Goal: Task Accomplishment & Management: Manage account settings

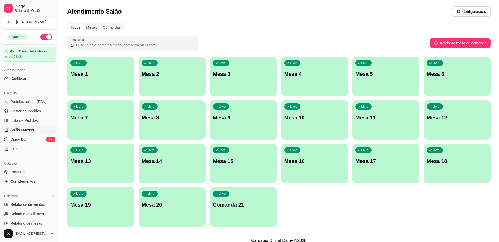
click at [197, 87] on div "Livre Mesa 2" at bounding box center [172, 73] width 67 height 33
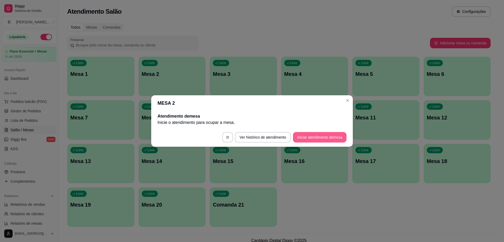
click at [324, 135] on button "Iniciar atendimento de mesa" at bounding box center [320, 137] width 54 height 11
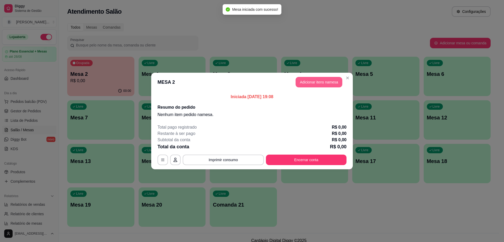
click at [329, 86] on button "Adicionar itens na mesa" at bounding box center [319, 82] width 47 height 11
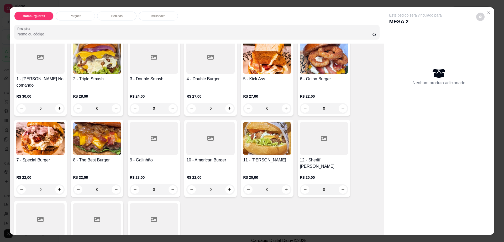
scroll to position [66, 0]
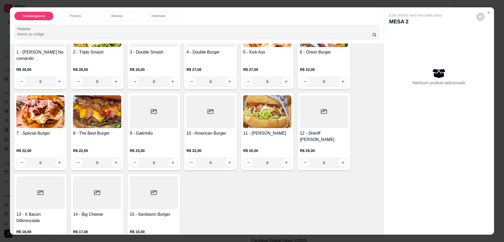
click at [155, 185] on div at bounding box center [154, 193] width 48 height 33
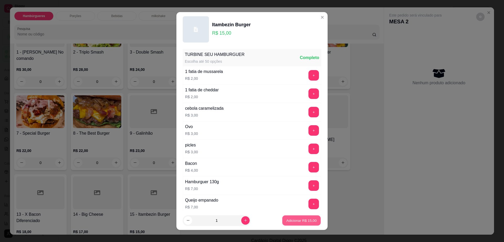
click at [290, 216] on button "Adicionar R$ 15,00" at bounding box center [301, 221] width 39 height 10
type input "1"
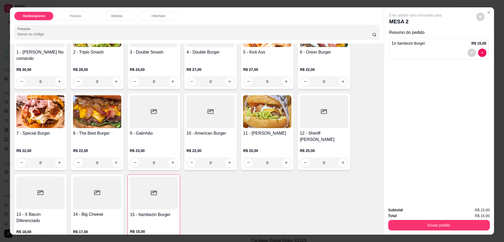
click at [115, 19] on div "Bebidas" at bounding box center [116, 16] width 39 height 9
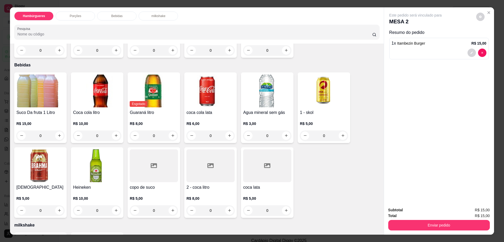
scroll to position [9, 0]
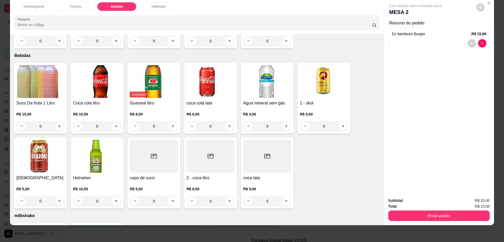
click at [149, 148] on div at bounding box center [154, 156] width 48 height 33
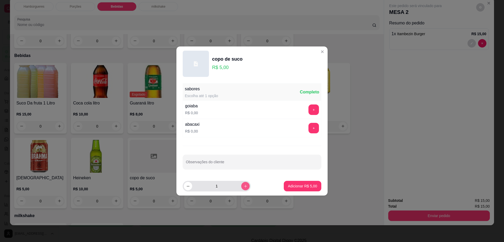
click at [244, 187] on icon "increase-product-quantity" at bounding box center [246, 186] width 4 height 4
click at [189, 188] on icon "decrease-product-quantity" at bounding box center [188, 186] width 4 height 4
type input "2"
click at [299, 185] on p "Adicionar R$ 10,00" at bounding box center [301, 186] width 31 height 5
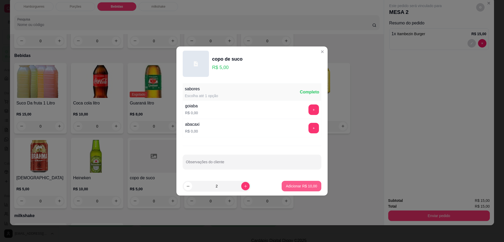
type input "2"
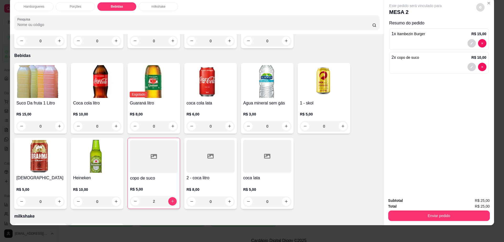
click at [479, 7] on icon "decrease-product-quantity" at bounding box center [480, 7] width 3 height 3
click at [410, 213] on button "Enviar pedido" at bounding box center [440, 216] width 102 height 11
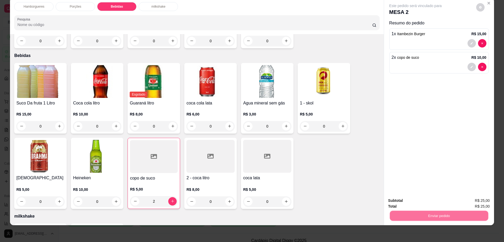
click at [408, 204] on button "Não registrar e enviar pedido" at bounding box center [421, 203] width 55 height 10
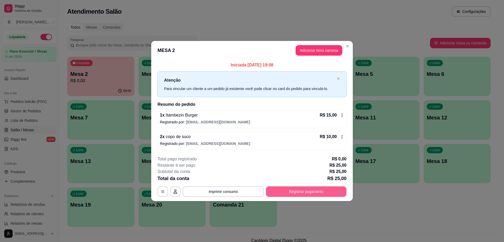
click at [314, 187] on button "Registrar pagamento" at bounding box center [306, 192] width 81 height 11
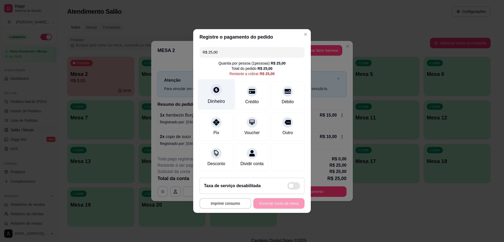
click at [219, 86] on icon at bounding box center [216, 89] width 7 height 7
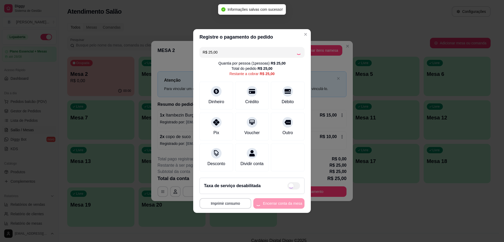
type input "R$ 0,00"
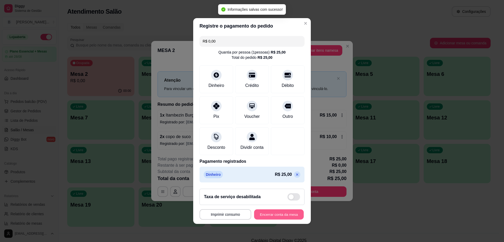
click at [268, 218] on button "Encerrar conta da mesa" at bounding box center [279, 215] width 50 height 10
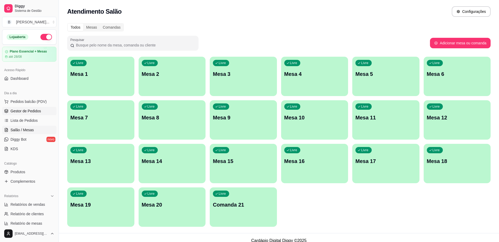
click at [31, 109] on span "Gestor de Pedidos" at bounding box center [26, 111] width 30 height 5
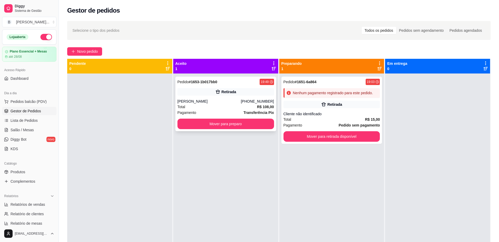
click at [221, 100] on div "[PERSON_NAME]" at bounding box center [210, 101] width 64 height 5
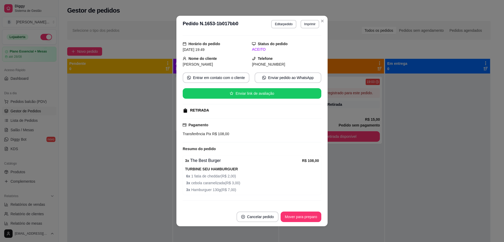
scroll to position [21, 0]
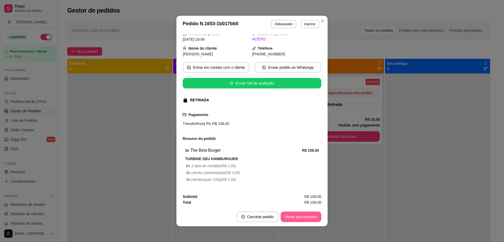
click at [309, 219] on button "Mover para preparo" at bounding box center [301, 217] width 41 height 11
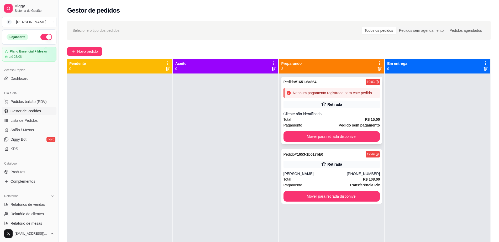
click at [326, 96] on div "Nenhum pagamento registrado para este pedido." at bounding box center [332, 92] width 97 height 9
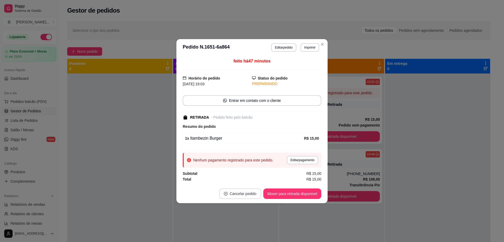
click at [245, 194] on button "Cancelar pedido" at bounding box center [240, 194] width 42 height 11
click at [256, 178] on button "Sim" at bounding box center [255, 180] width 21 height 11
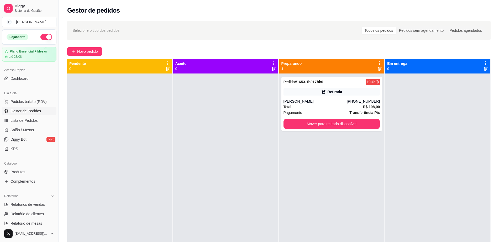
click at [420, 140] on div at bounding box center [437, 195] width 105 height 242
click at [307, 125] on button "Mover para retirada disponível" at bounding box center [332, 124] width 97 height 11
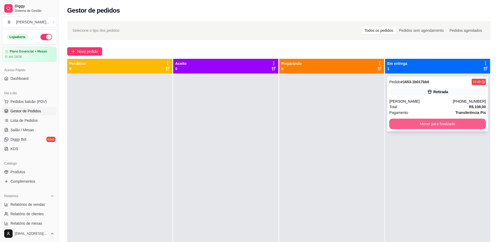
click at [395, 120] on button "Mover para finalizado" at bounding box center [438, 124] width 97 height 11
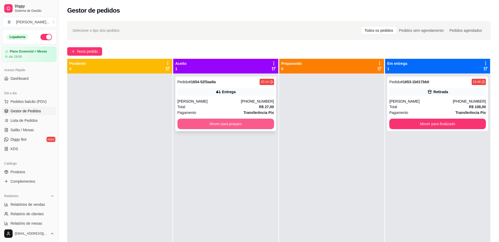
click at [236, 126] on button "Mover para preparo" at bounding box center [226, 124] width 97 height 11
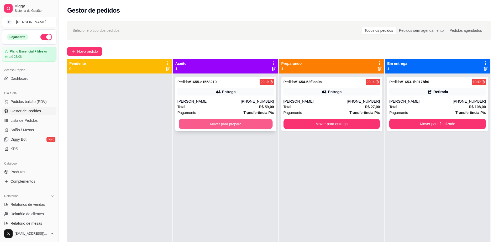
click at [224, 125] on button "Mover para preparo" at bounding box center [226, 124] width 94 height 10
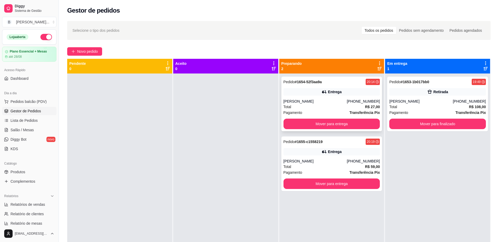
click at [304, 118] on div "Pedido # 1654-52f3aa9a 20:14 Entrega [PERSON_NAME] [PHONE_NUMBER] Total R$ 27,0…" at bounding box center [332, 104] width 101 height 55
click at [350, 123] on button "Mover para entrega" at bounding box center [332, 124] width 97 height 11
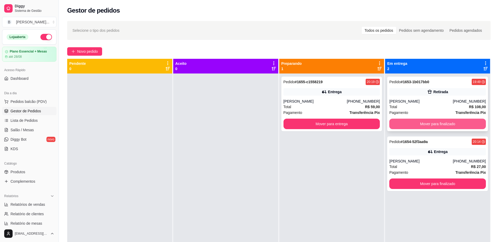
click at [425, 126] on button "Mover para finalizado" at bounding box center [438, 124] width 97 height 11
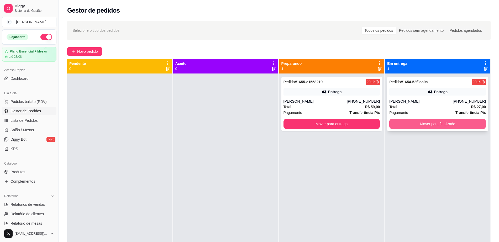
click at [435, 125] on button "Mover para finalizado" at bounding box center [438, 124] width 97 height 11
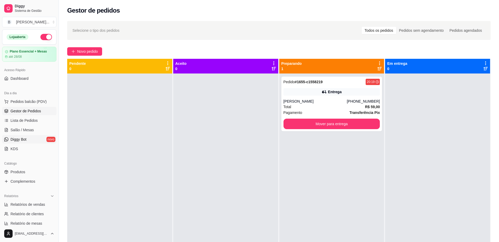
click at [34, 137] on link "Diggy Bot novo" at bounding box center [29, 139] width 54 height 8
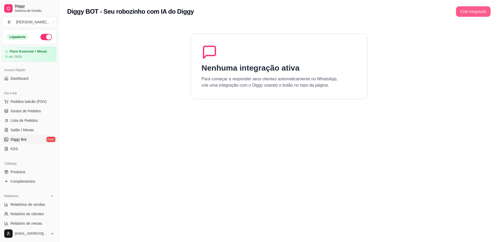
click at [472, 9] on button "Criar integração" at bounding box center [473, 11] width 35 height 11
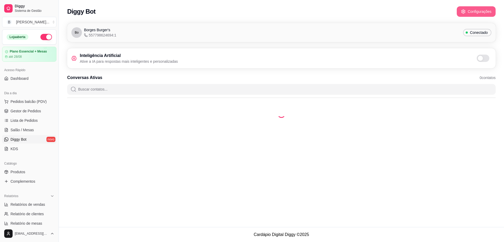
click at [476, 14] on button "Configurações" at bounding box center [476, 11] width 39 height 11
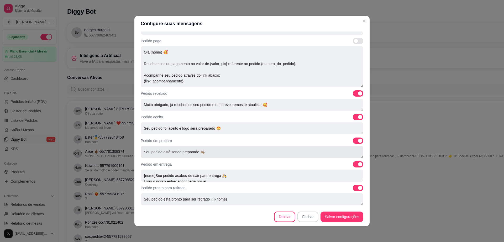
scroll to position [1, 0]
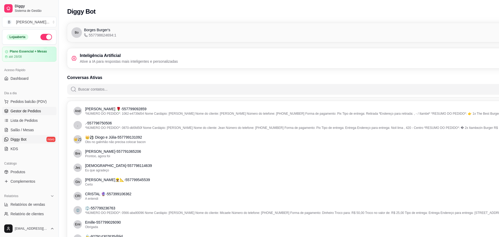
click at [39, 113] on span "Gestor de Pedidos" at bounding box center [26, 111] width 30 height 5
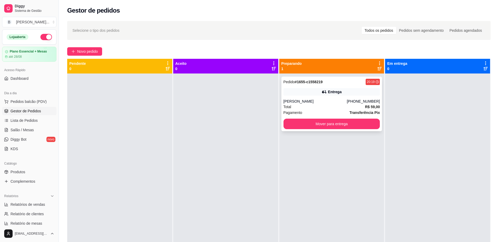
click at [322, 101] on div "[PERSON_NAME]" at bounding box center [316, 101] width 64 height 5
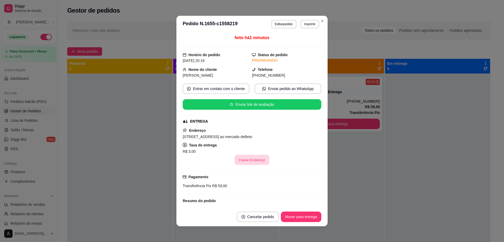
click at [255, 156] on button "Copiar Endereço" at bounding box center [252, 160] width 35 height 10
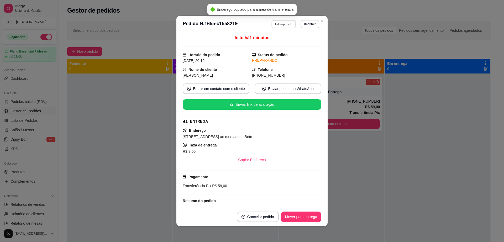
click at [276, 24] on button "Editar pedido" at bounding box center [284, 24] width 24 height 8
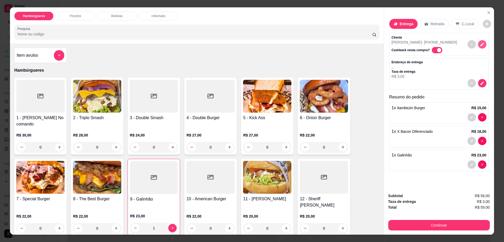
click at [481, 45] on icon "decrease-product-quantity" at bounding box center [483, 45] width 4 height 4
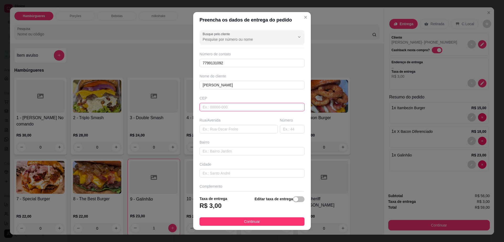
click at [235, 107] on input "text" at bounding box center [252, 107] width 105 height 8
type input "45140000"
type input "Itambé"
type input "45140000"
click at [238, 131] on input "text" at bounding box center [239, 129] width 78 height 8
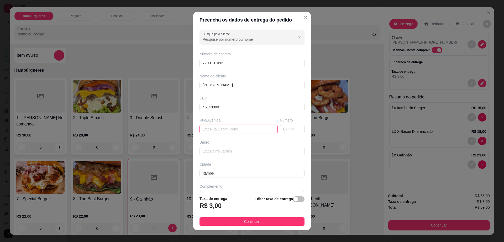
paste input "[STREET_ADDRESS] ao mercado deBeto"
drag, startPoint x: 218, startPoint y: 129, endPoint x: 271, endPoint y: 133, distance: 53.8
click at [271, 133] on div "Busque pelo cliente Número de contato 7799131092 Nome do cliente [PERSON_NAME] …" at bounding box center [252, 110] width 118 height 164
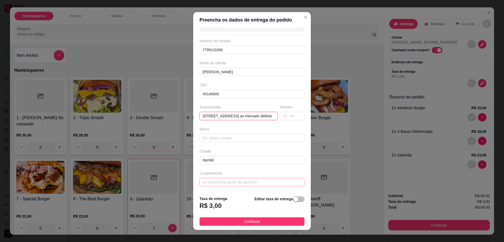
type input "[STREET_ADDRESS] ao mercado deBeto"
click at [233, 182] on input "text" at bounding box center [252, 182] width 105 height 8
paste input "Próximo ao mercado deBeto"
type input "Próximo ao mercado deBeto"
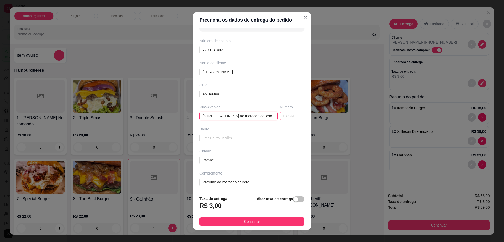
scroll to position [0, 42]
drag, startPoint x: 246, startPoint y: 116, endPoint x: 278, endPoint y: 118, distance: 32.1
click at [278, 118] on div "Rua/[STREET_ADDRESS] ao [GEOGRAPHIC_DATA]" at bounding box center [252, 113] width 107 height 16
type input "Rua senador Lomanto junior"
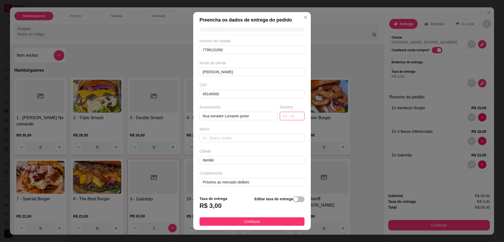
click at [280, 116] on input "text" at bounding box center [292, 116] width 25 height 8
type input "158"
click at [250, 221] on span "Continuar" at bounding box center [252, 222] width 16 height 6
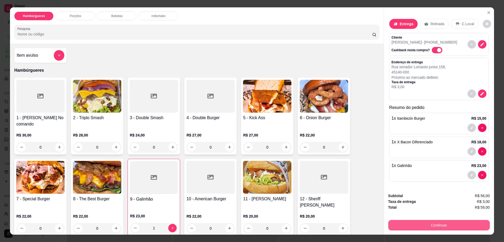
click at [411, 223] on button "Continuar" at bounding box center [440, 225] width 102 height 11
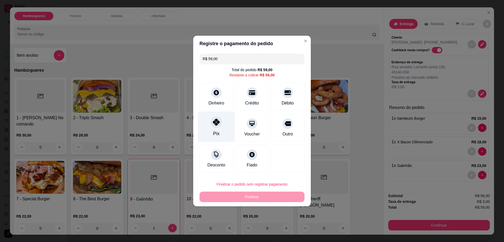
click at [216, 128] on div at bounding box center [217, 122] width 12 height 12
type input "R$ 0,00"
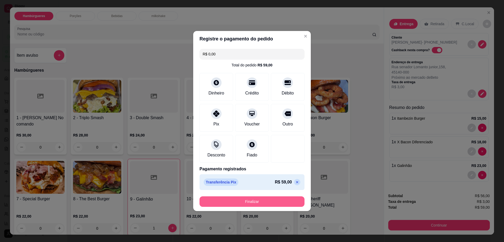
click at [262, 201] on button "Finalizar" at bounding box center [252, 202] width 105 height 11
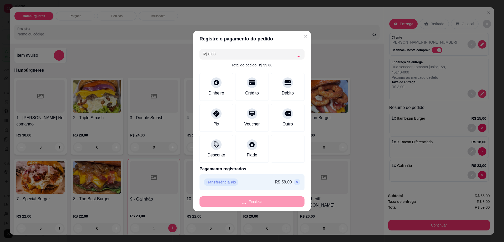
type input "0"
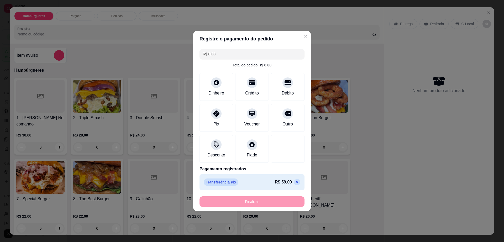
type input "-R$ 59,00"
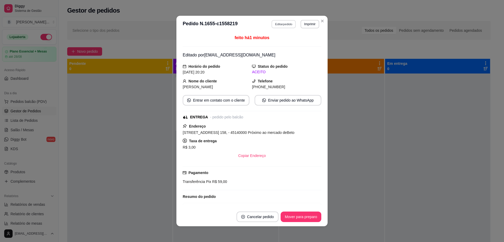
click at [282, 25] on button "Editar pedido" at bounding box center [284, 24] width 24 height 8
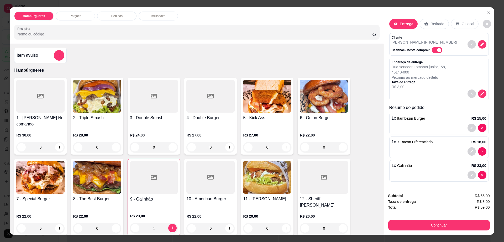
click at [428, 170] on div "1 x Galinhão R$ 23,00" at bounding box center [440, 171] width 100 height 22
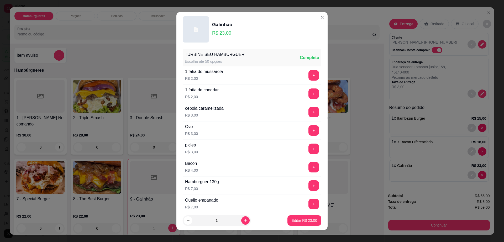
scroll to position [42, 0]
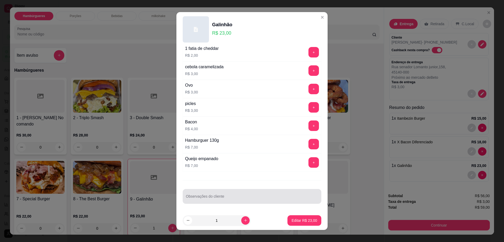
click at [231, 198] on input "Observações do cliente" at bounding box center [252, 198] width 132 height 5
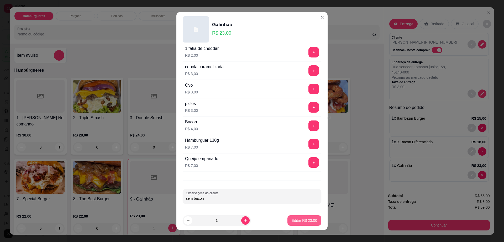
type input "sem bacon"
click at [296, 216] on button "Editar R$ 23,00" at bounding box center [304, 221] width 33 height 10
type input "0"
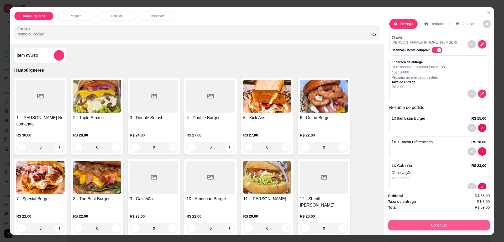
click at [401, 229] on button "Continuar" at bounding box center [440, 225] width 102 height 11
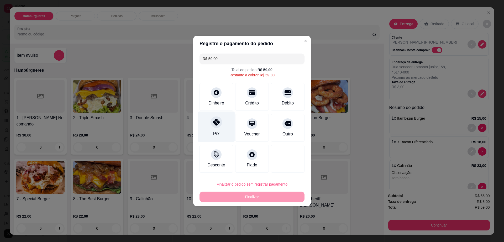
click at [217, 128] on div "Pix" at bounding box center [216, 127] width 37 height 31
type input "R$ 0,00"
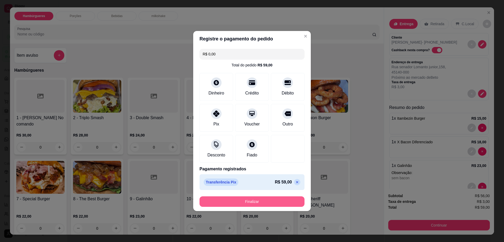
click at [269, 202] on button "Finalizar" at bounding box center [252, 202] width 105 height 11
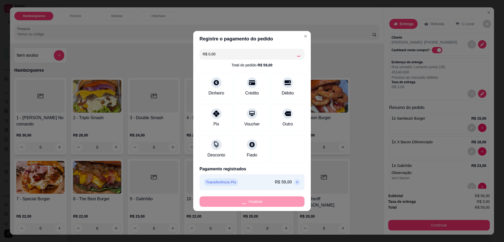
type input "0"
type input "-R$ 59,00"
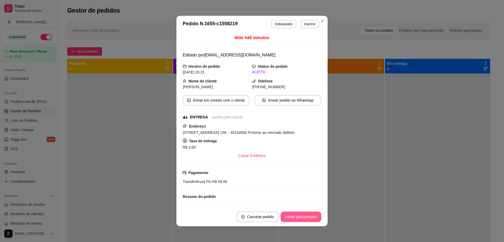
click at [301, 216] on button "Mover para preparo" at bounding box center [301, 217] width 41 height 11
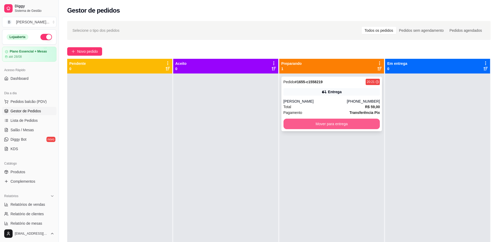
click at [296, 126] on button "Mover para entrega" at bounding box center [332, 124] width 97 height 11
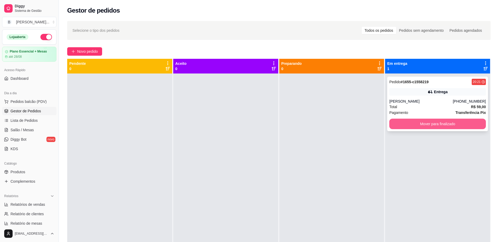
click at [408, 119] on button "Mover para finalizado" at bounding box center [438, 124] width 97 height 11
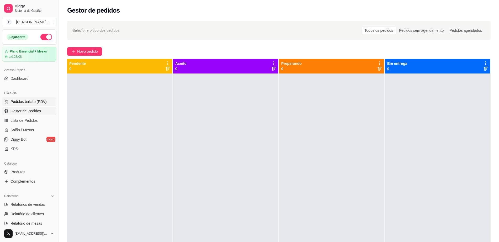
click at [20, 102] on span "Pedidos balcão (PDV)" at bounding box center [29, 101] width 36 height 5
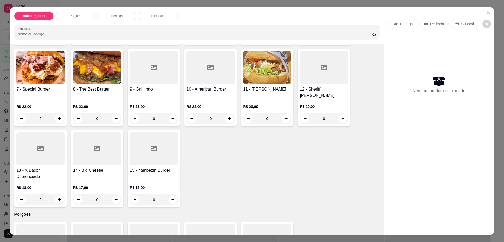
scroll to position [99, 0]
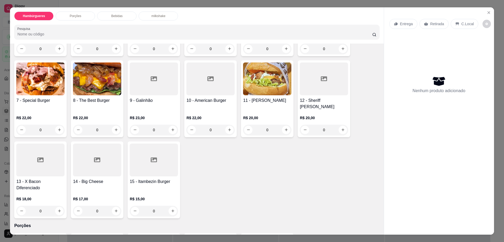
click at [303, 82] on div at bounding box center [324, 79] width 48 height 33
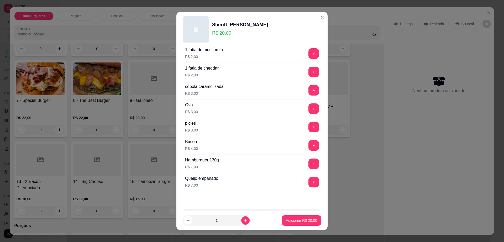
scroll to position [33, 0]
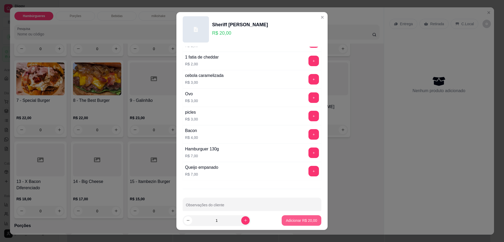
click at [294, 220] on p "Adicionar R$ 20,00" at bounding box center [301, 220] width 31 height 5
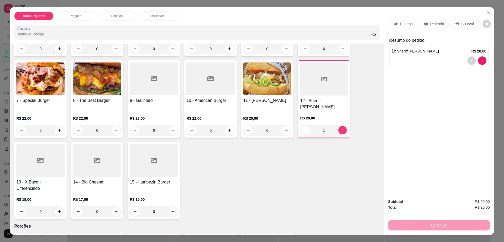
click at [433, 20] on div "Retirada" at bounding box center [434, 24] width 29 height 10
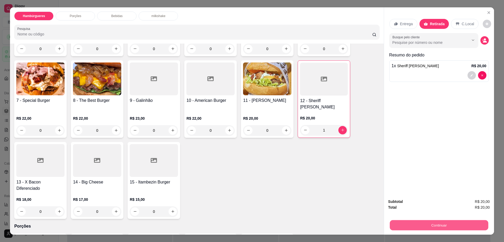
click at [428, 224] on button "Continuar" at bounding box center [439, 225] width 99 height 10
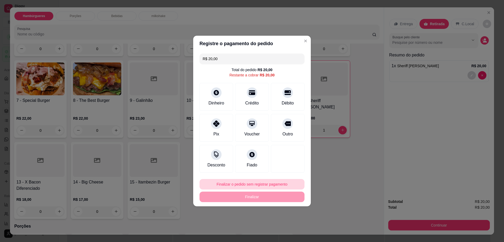
click at [252, 186] on button "Finalizar o pedido sem registrar pagamento" at bounding box center [252, 184] width 105 height 11
click at [280, 225] on button "Confirmar" at bounding box center [284, 228] width 19 height 8
type input "0"
type input "R$ 0,00"
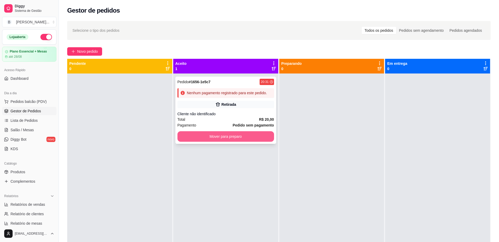
click at [235, 141] on button "Mover para preparo" at bounding box center [226, 136] width 97 height 11
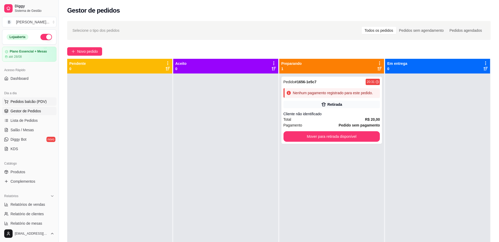
click at [42, 99] on span "Pedidos balcão (PDV)" at bounding box center [29, 101] width 36 height 5
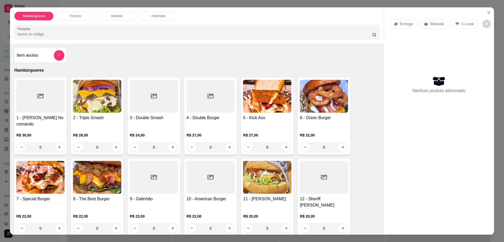
click at [195, 92] on div at bounding box center [211, 96] width 48 height 33
click at [311, 105] on img at bounding box center [324, 96] width 48 height 33
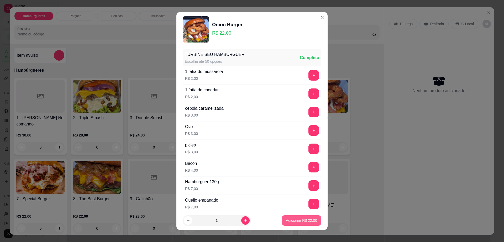
click at [295, 218] on button "Adicionar R$ 22,00" at bounding box center [302, 220] width 40 height 11
type input "1"
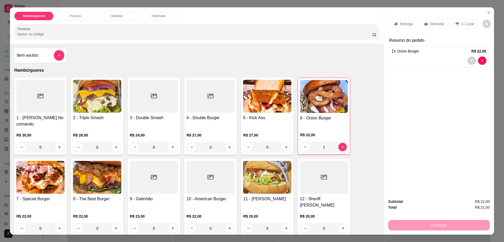
click at [432, 22] on p "Retirada" at bounding box center [438, 23] width 14 height 5
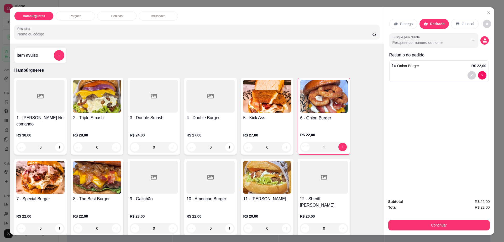
click at [482, 43] on button "decrease-product-quantity" at bounding box center [485, 40] width 8 height 8
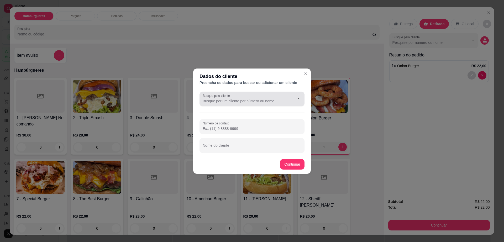
click at [242, 98] on div at bounding box center [252, 99] width 99 height 11
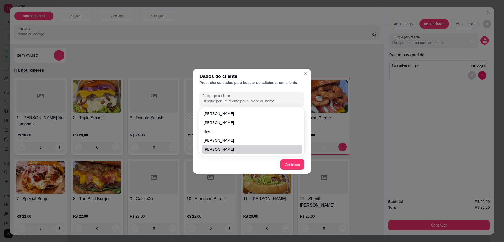
click at [254, 163] on footer "Continuar" at bounding box center [252, 164] width 118 height 19
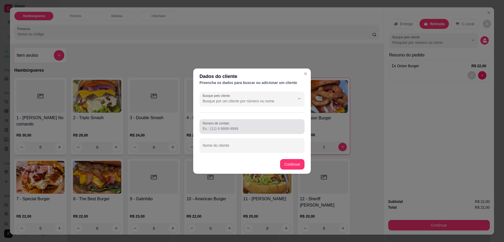
click at [244, 130] on input "Número de contato" at bounding box center [252, 128] width 99 height 5
type input "77"
click at [243, 149] on input "Nome do cliente" at bounding box center [252, 147] width 99 height 5
type input "tiago"
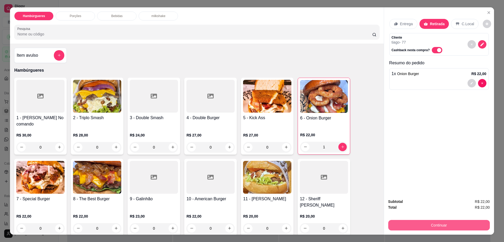
click at [397, 228] on button "Continuar" at bounding box center [440, 225] width 102 height 11
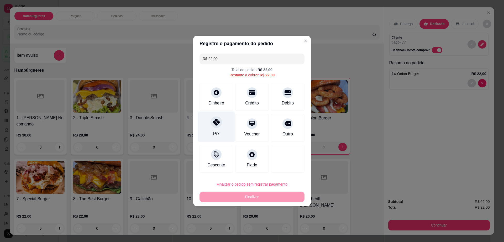
click at [222, 124] on div "Pix" at bounding box center [216, 127] width 37 height 31
type input "R$ 0,00"
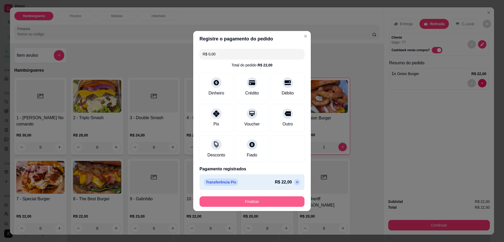
click at [252, 203] on button "Finalizar" at bounding box center [252, 202] width 105 height 11
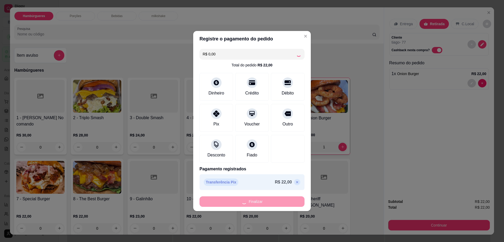
type input "0"
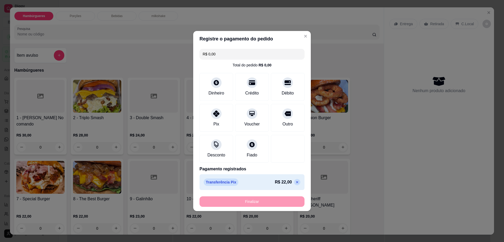
type input "-R$ 22,00"
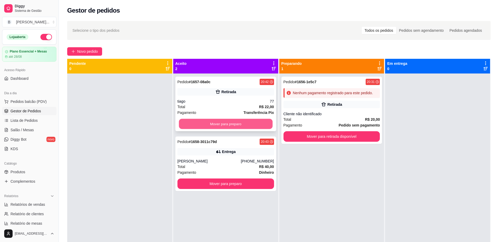
click at [244, 127] on button "Mover para preparo" at bounding box center [226, 124] width 94 height 10
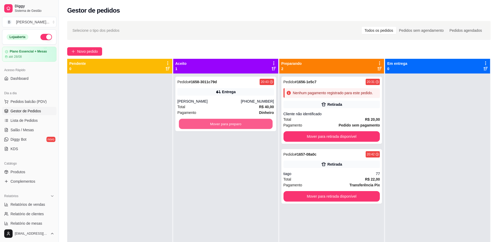
click at [244, 127] on button "Mover para preparo" at bounding box center [226, 124] width 94 height 10
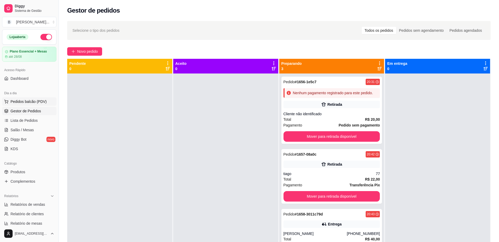
click at [37, 99] on span "Pedidos balcão (PDV)" at bounding box center [29, 101] width 36 height 5
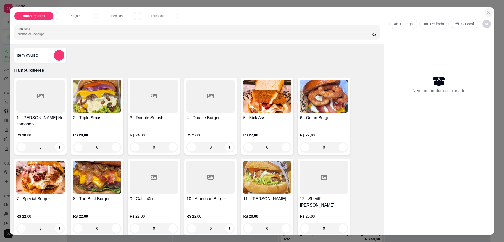
click at [490, 12] on button "Close" at bounding box center [489, 12] width 8 height 8
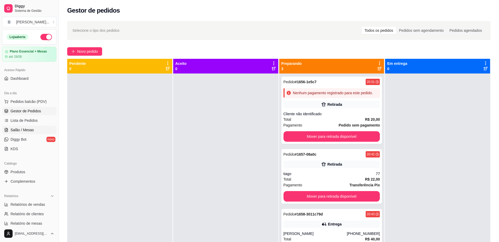
click at [29, 128] on span "Salão / Mesas" at bounding box center [22, 129] width 23 height 5
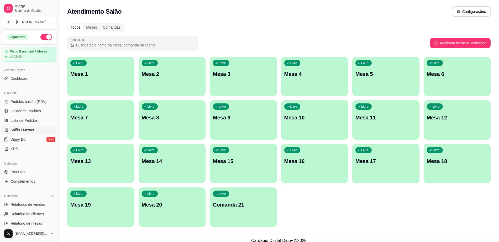
click at [103, 129] on div "Livre Mesa 7" at bounding box center [100, 116] width 67 height 33
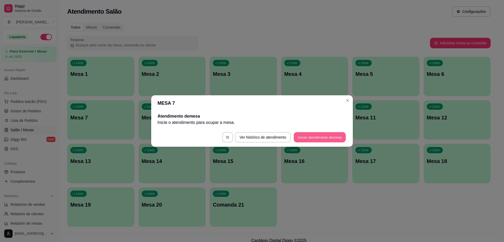
click at [304, 135] on button "Iniciar atendimento de mesa" at bounding box center [320, 137] width 52 height 10
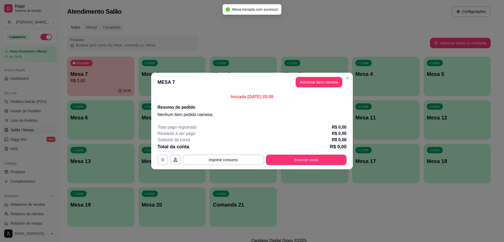
click at [329, 80] on button "Adicionar itens na mesa" at bounding box center [319, 82] width 47 height 11
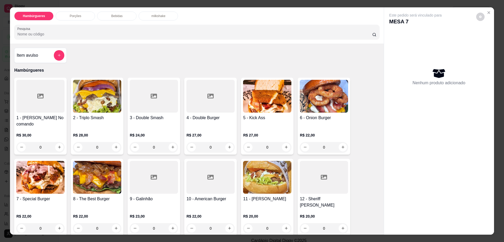
click at [195, 108] on div at bounding box center [211, 96] width 48 height 33
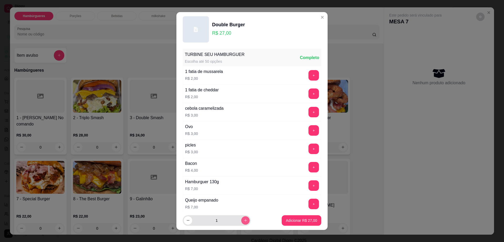
click at [244, 220] on icon "increase-product-quantity" at bounding box center [246, 221] width 4 height 4
type input "2"
click at [287, 224] on button "Adicionar R$ 54,00" at bounding box center [301, 221] width 39 height 10
type input "2"
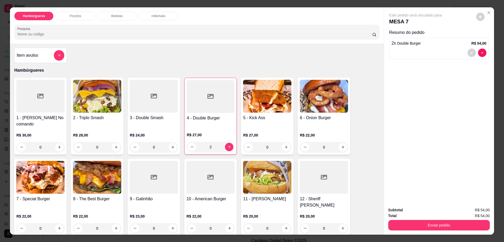
click at [311, 172] on div at bounding box center [324, 177] width 48 height 33
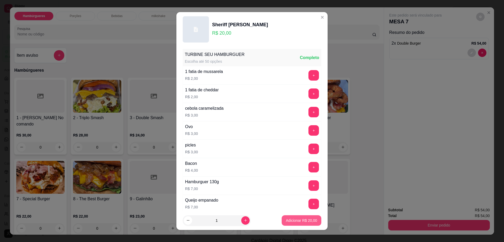
click at [299, 222] on p "Adicionar R$ 20,00" at bounding box center [301, 220] width 31 height 5
type input "1"
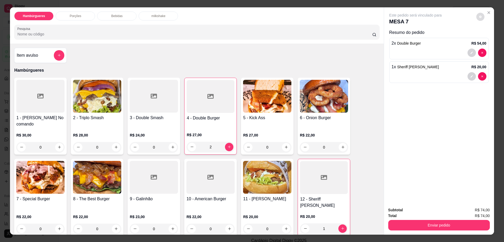
click at [482, 17] on div "Este pedido será vinculado para MESA 7" at bounding box center [437, 19] width 95 height 13
click at [489, 37] on span "Automatic updates" at bounding box center [488, 38] width 4 height 4
click at [488, 38] on input "Automatic updates" at bounding box center [486, 39] width 3 height 3
checkbox input "true"
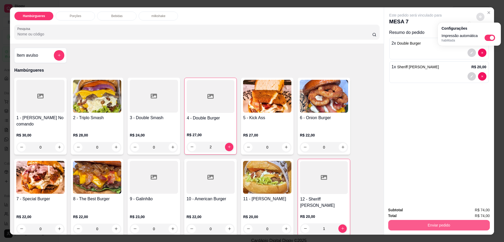
click at [411, 223] on button "Enviar pedido" at bounding box center [440, 225] width 102 height 11
click at [411, 223] on button "Enviar pedido" at bounding box center [439, 225] width 99 height 10
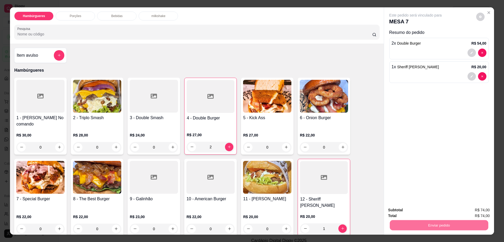
click at [414, 213] on button "Não registrar e enviar pedido" at bounding box center [421, 213] width 55 height 10
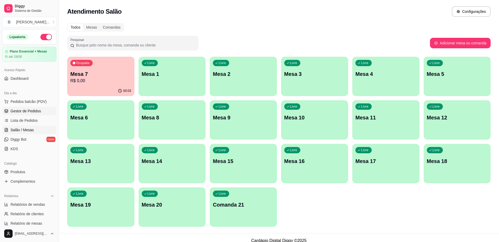
click at [43, 113] on link "Gestor de Pedidos" at bounding box center [29, 111] width 54 height 8
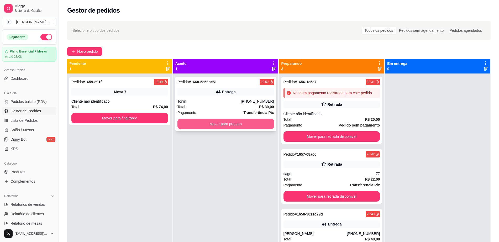
click at [215, 121] on button "Mover para preparo" at bounding box center [226, 124] width 97 height 11
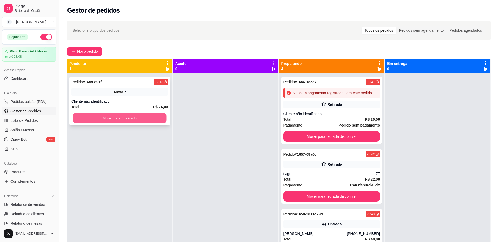
click at [107, 117] on button "Mover para finalizado" at bounding box center [120, 118] width 94 height 10
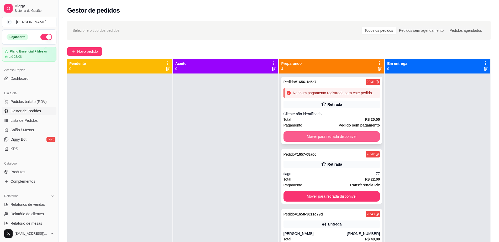
click at [346, 139] on button "Mover para retirada disponível" at bounding box center [332, 136] width 97 height 11
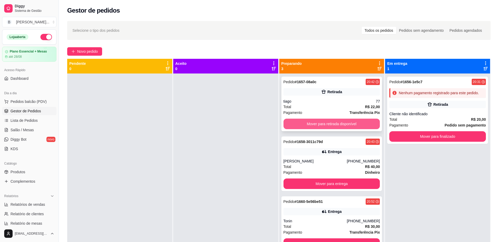
click at [320, 122] on button "Mover para retirada disponível" at bounding box center [332, 124] width 97 height 11
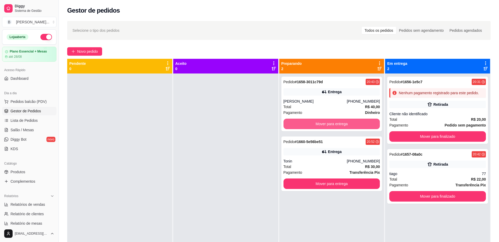
click at [320, 122] on button "Mover para entrega" at bounding box center [332, 124] width 97 height 11
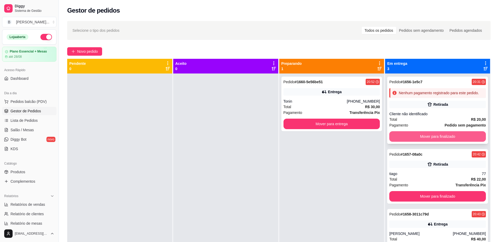
click at [460, 136] on button "Mover para finalizado" at bounding box center [438, 136] width 97 height 11
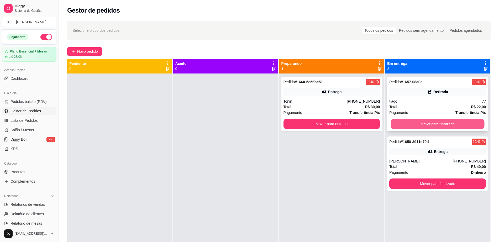
click at [459, 128] on button "Mover para finalizado" at bounding box center [438, 124] width 94 height 10
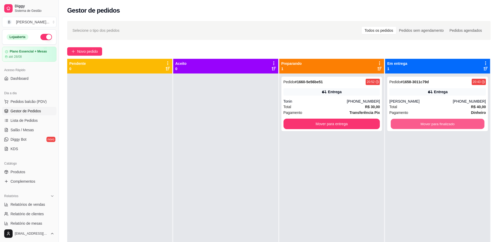
click at [457, 120] on button "Mover para finalizado" at bounding box center [438, 124] width 94 height 10
click at [33, 125] on ul "Pedidos balcão (PDV) Gestor de Pedidos Lista de Pedidos Salão / Mesas Diggy Bot…" at bounding box center [29, 125] width 54 height 56
click at [35, 131] on link "Salão / Mesas" at bounding box center [29, 130] width 54 height 8
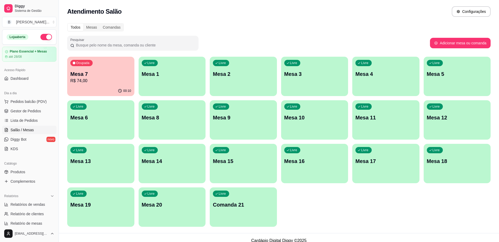
click at [91, 90] on div "00:10" at bounding box center [100, 91] width 67 height 10
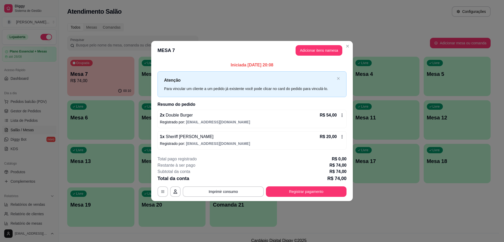
click at [304, 45] on header "MESA 7 Adicionar itens na mesa" at bounding box center [252, 50] width 202 height 19
click at [304, 45] on button "Adicionar itens na mesa" at bounding box center [319, 50] width 45 height 10
click at [304, 56] on header "MESA 7 Adicionar itens na mesa" at bounding box center [252, 50] width 202 height 19
click at [307, 49] on button "Adicionar itens na mesa" at bounding box center [319, 50] width 45 height 10
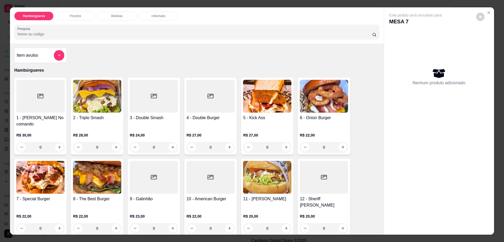
click at [123, 14] on div "Bebidas" at bounding box center [116, 16] width 39 height 9
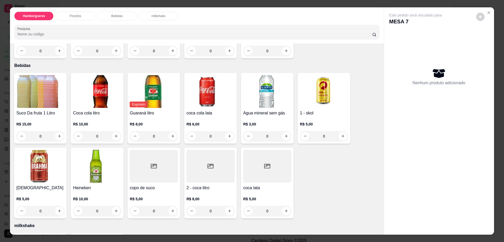
scroll to position [9, 0]
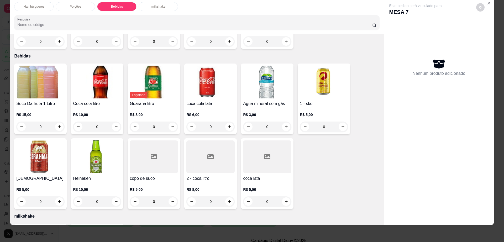
click at [207, 175] on h4 "2 - coca litro" at bounding box center [211, 178] width 48 height 6
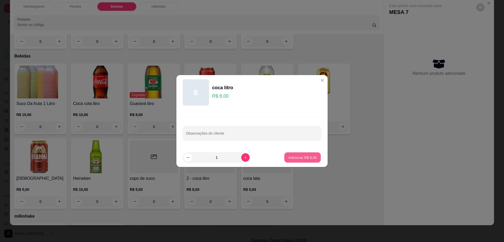
click at [306, 155] on p "Adicionar R$ 8,00" at bounding box center [302, 157] width 28 height 5
type input "1"
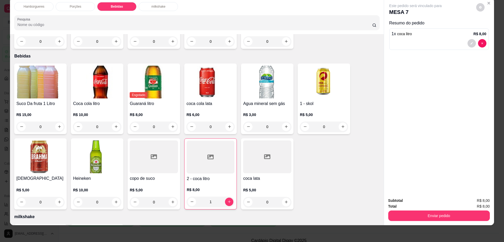
click at [473, 5] on div "Este pedido será vinculado para MESA 7" at bounding box center [437, 9] width 95 height 13
click at [479, 6] on icon "decrease-product-quantity" at bounding box center [480, 7] width 3 height 3
click at [491, 27] on span "Automatic updates" at bounding box center [491, 28] width 5 height 4
click at [488, 28] on input "Automatic updates" at bounding box center [486, 29] width 3 height 3
checkbox input "false"
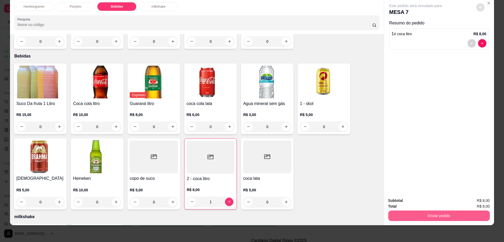
click at [408, 213] on button "Enviar pedido" at bounding box center [440, 216] width 102 height 11
click at [410, 201] on button "Não registrar e enviar pedido" at bounding box center [421, 203] width 53 height 10
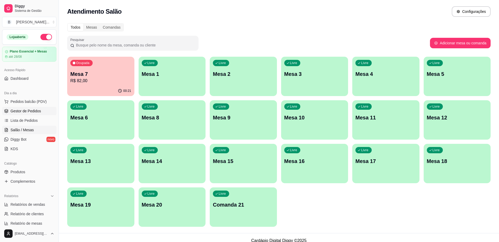
click at [32, 111] on span "Gestor de Pedidos" at bounding box center [26, 111] width 30 height 5
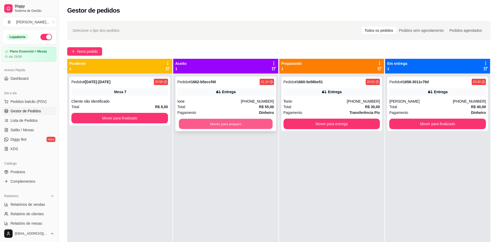
click at [208, 122] on button "Mover para preparo" at bounding box center [226, 124] width 94 height 10
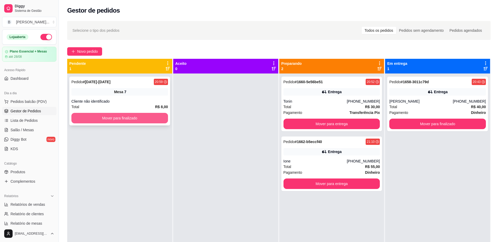
click at [126, 118] on button "Mover para finalizado" at bounding box center [119, 118] width 97 height 11
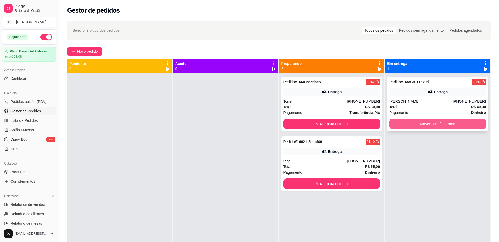
click at [451, 126] on button "Mover para finalizado" at bounding box center [438, 124] width 97 height 11
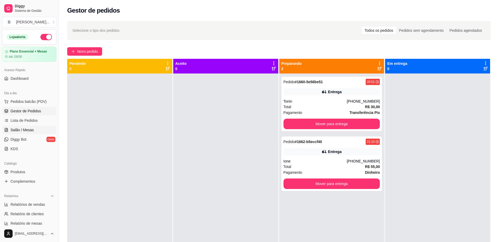
click at [34, 129] on link "Salão / Mesas" at bounding box center [29, 130] width 54 height 8
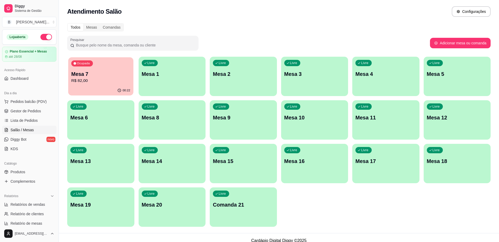
click at [93, 88] on div "00:22" at bounding box center [100, 91] width 65 height 10
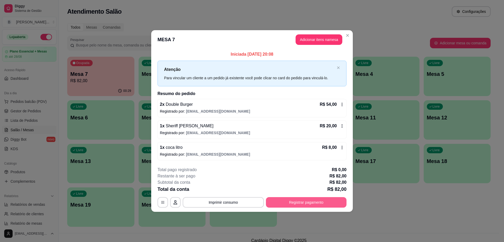
click at [297, 202] on button "Registrar pagamento" at bounding box center [306, 202] width 81 height 11
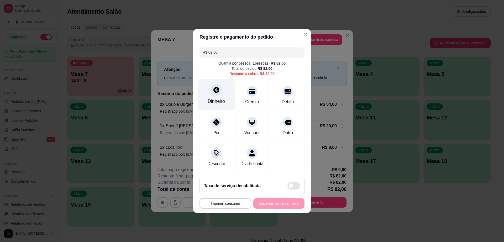
click at [220, 88] on div at bounding box center [217, 90] width 12 height 12
type input "R$ 0,00"
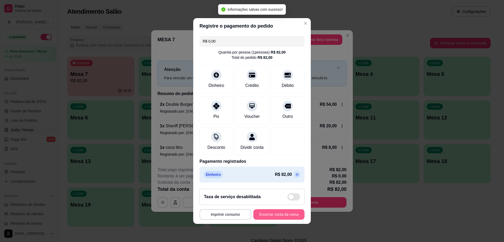
click at [271, 220] on button "Encerrar conta da mesa" at bounding box center [279, 214] width 51 height 11
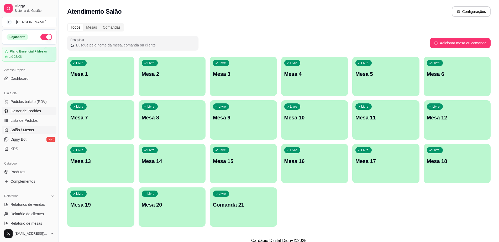
click at [43, 112] on link "Gestor de Pedidos" at bounding box center [29, 111] width 54 height 8
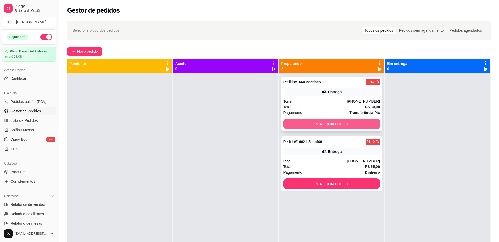
click at [302, 123] on button "Mover para entrega" at bounding box center [332, 124] width 97 height 11
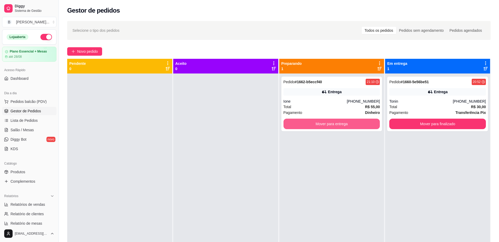
click at [302, 123] on button "Mover para entrega" at bounding box center [332, 124] width 97 height 11
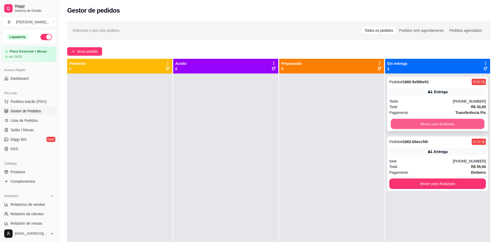
click at [443, 122] on button "Mover para finalizado" at bounding box center [438, 124] width 94 height 10
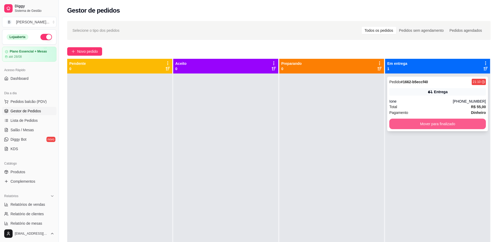
click at [416, 126] on button "Mover para finalizado" at bounding box center [438, 124] width 97 height 11
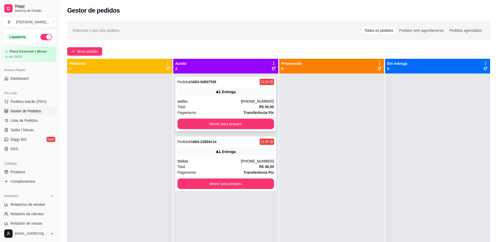
click at [221, 105] on div "Total R$ 50,00" at bounding box center [226, 107] width 97 height 6
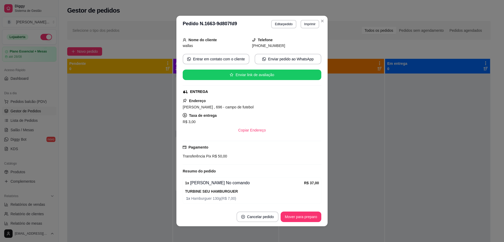
scroll to position [65, 0]
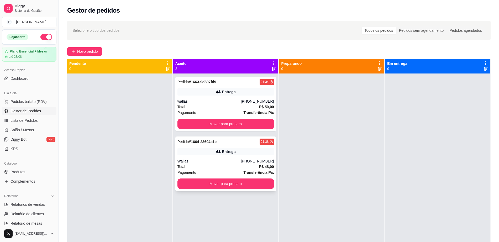
click at [245, 146] on div "Pedido # 1664-23694c1e 21:38 Entrega Wallas [PHONE_NUMBER] Total R$ 48,00 Pagam…" at bounding box center [225, 164] width 101 height 55
click at [218, 104] on div "Total R$ 50,00" at bounding box center [226, 107] width 97 height 6
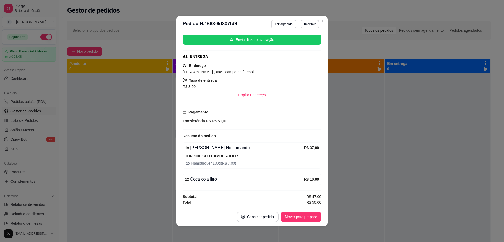
scroll to position [1, 0]
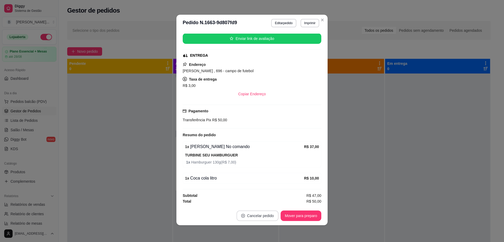
click at [254, 217] on button "Cancelar pedido" at bounding box center [258, 216] width 42 height 11
click at [268, 203] on button "Sim" at bounding box center [270, 203] width 20 height 10
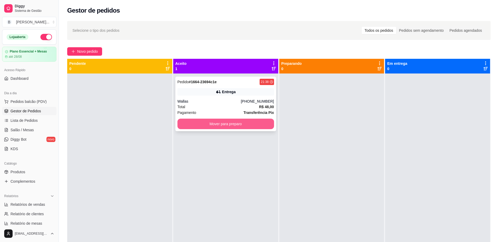
click at [248, 123] on button "Mover para preparo" at bounding box center [226, 124] width 97 height 11
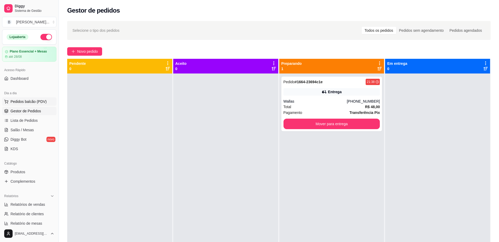
click at [23, 101] on span "Pedidos balcão (PDV)" at bounding box center [29, 101] width 36 height 5
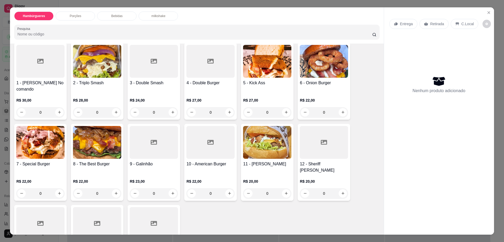
scroll to position [99, 0]
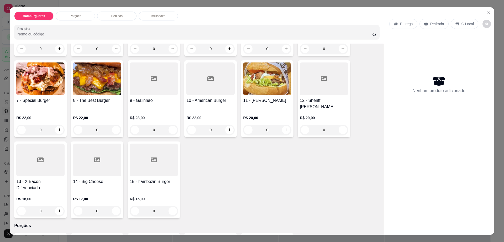
click at [59, 155] on div at bounding box center [40, 160] width 48 height 33
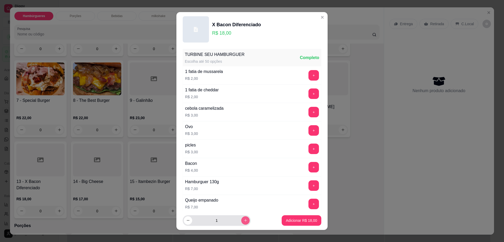
click at [244, 220] on icon "increase-product-quantity" at bounding box center [245, 220] width 3 height 3
type input "2"
click at [290, 221] on p "Adicionar R$ 36,00" at bounding box center [301, 220] width 31 height 5
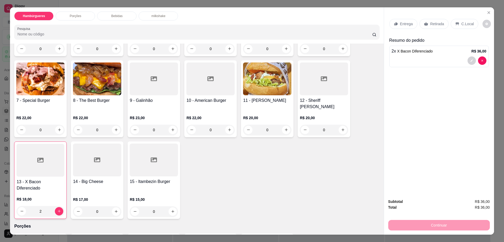
click at [438, 22] on p "Retirada" at bounding box center [438, 23] width 14 height 5
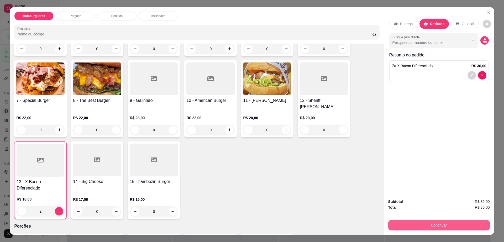
click at [432, 223] on button "Continuar" at bounding box center [440, 225] width 102 height 11
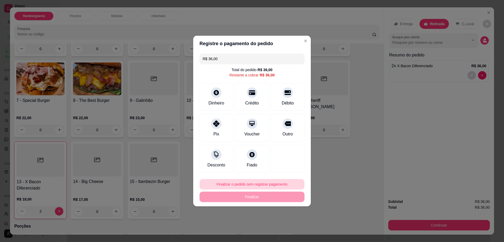
click at [271, 181] on button "Finalizar o pedido sem registrar pagamento" at bounding box center [252, 184] width 105 height 11
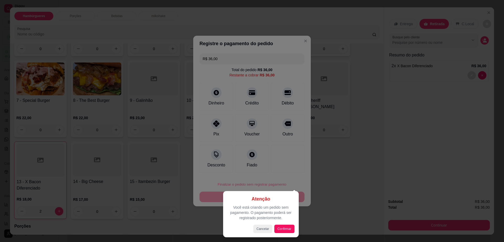
drag, startPoint x: 293, startPoint y: 224, endPoint x: 286, endPoint y: 230, distance: 9.2
click at [293, 225] on div "Atenção Você está criando um pedido sem pagamento. O pagamento poderá ser regis…" at bounding box center [261, 214] width 67 height 38
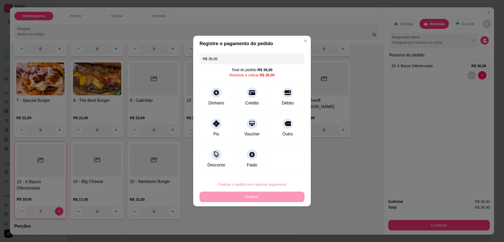
click at [285, 230] on button "Confirmar" at bounding box center [285, 228] width 19 height 8
type input "0"
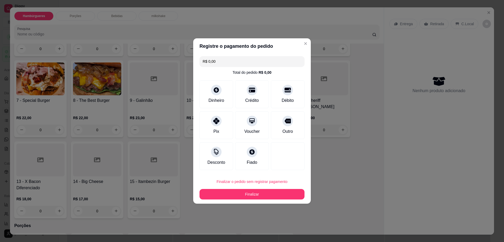
type input "R$ 0,00"
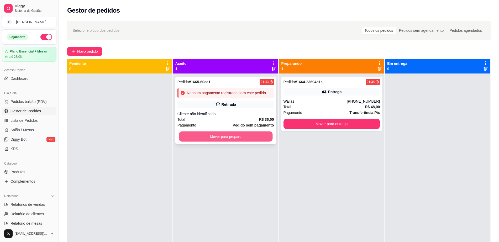
click at [219, 137] on button "Mover para preparo" at bounding box center [226, 137] width 94 height 10
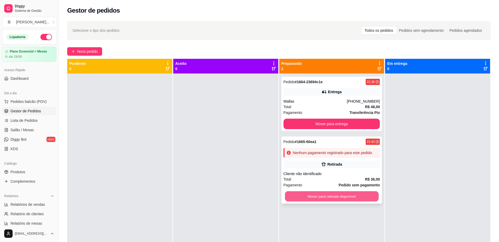
click at [337, 199] on button "Mover para retirada disponível" at bounding box center [332, 197] width 94 height 10
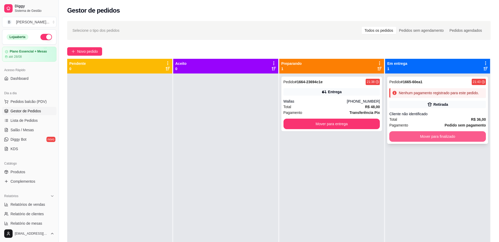
click at [404, 138] on button "Mover para finalizado" at bounding box center [438, 136] width 97 height 11
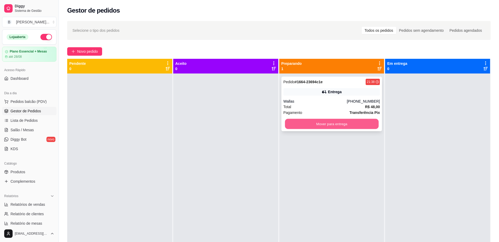
click at [314, 123] on button "Mover para entrega" at bounding box center [332, 124] width 94 height 10
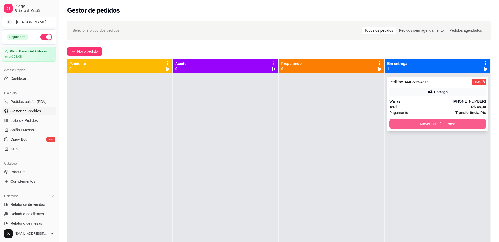
click at [446, 126] on button "Mover para finalizado" at bounding box center [438, 124] width 97 height 11
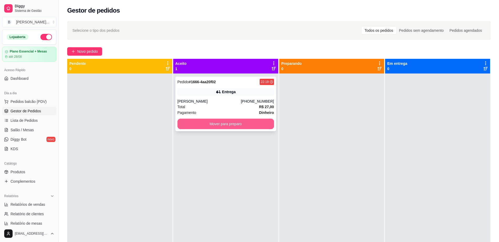
click at [197, 125] on button "Mover para preparo" at bounding box center [226, 124] width 97 height 11
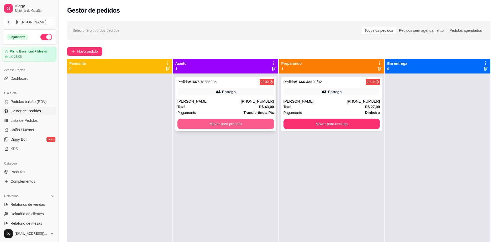
click at [248, 125] on button "Mover para preparo" at bounding box center [226, 124] width 97 height 11
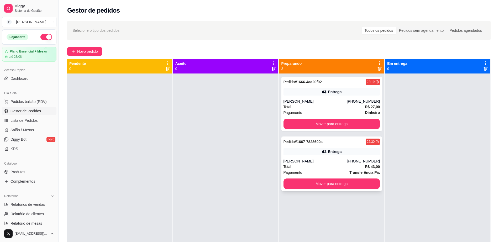
click at [355, 149] on div "Entrega" at bounding box center [332, 151] width 97 height 7
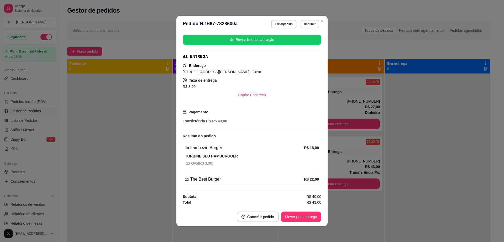
scroll to position [1, 0]
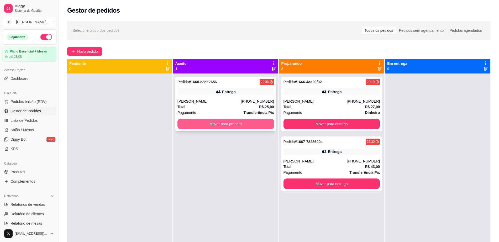
click at [207, 126] on button "Mover para preparo" at bounding box center [226, 124] width 97 height 11
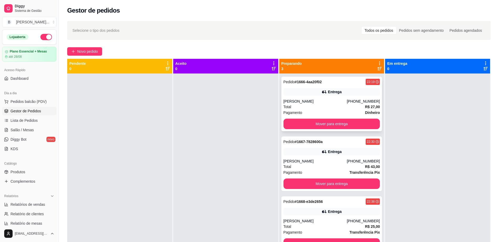
click at [322, 100] on div "[PERSON_NAME]" at bounding box center [316, 101] width 64 height 5
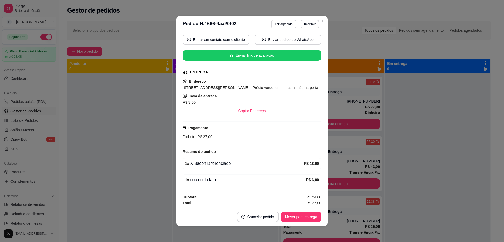
scroll to position [50, 0]
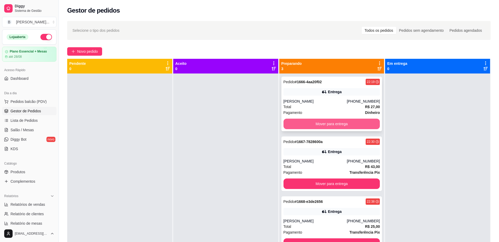
click at [345, 121] on button "Mover para entrega" at bounding box center [332, 124] width 97 height 11
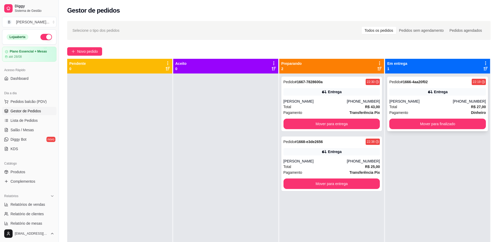
click at [475, 83] on div "22:19" at bounding box center [477, 82] width 8 height 4
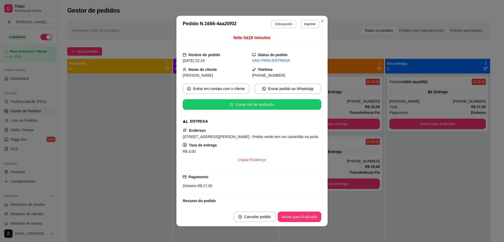
click at [288, 26] on button "Editar pedido" at bounding box center [283, 24] width 25 height 8
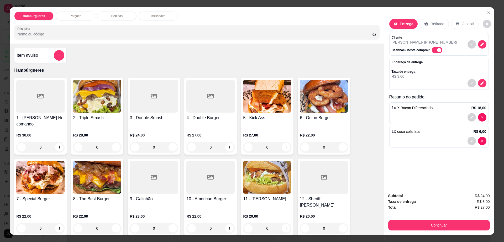
click at [431, 20] on div "Retirada" at bounding box center [434, 24] width 29 height 10
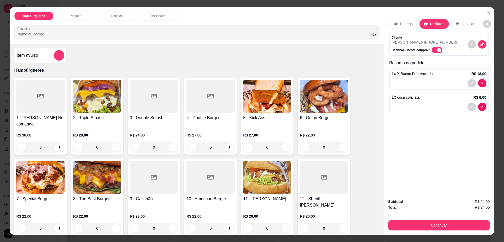
click at [462, 25] on p "C.Local" at bounding box center [468, 23] width 12 height 5
type input "0"
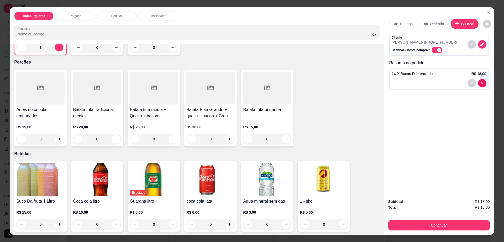
scroll to position [394, 0]
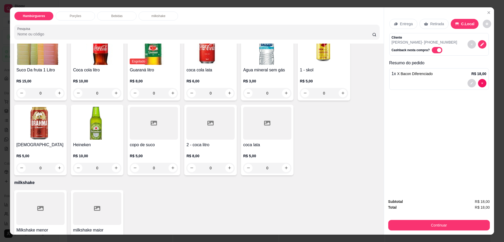
click at [263, 142] on h4 "coca lata" at bounding box center [267, 145] width 48 height 6
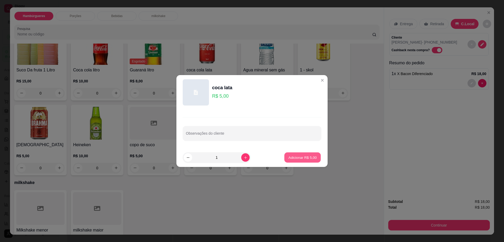
click at [300, 160] on p "Adicionar R$ 5,00" at bounding box center [302, 157] width 28 height 5
type input "1"
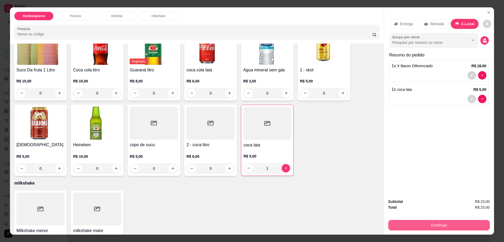
click at [424, 226] on button "Continuar" at bounding box center [440, 225] width 102 height 11
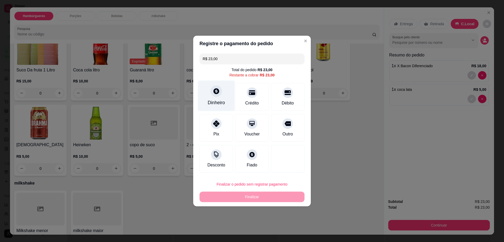
click at [213, 101] on div "Dinheiro" at bounding box center [216, 102] width 17 height 7
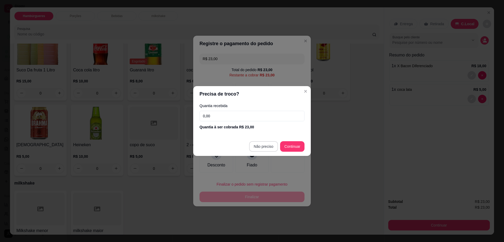
type input "R$ 0,00"
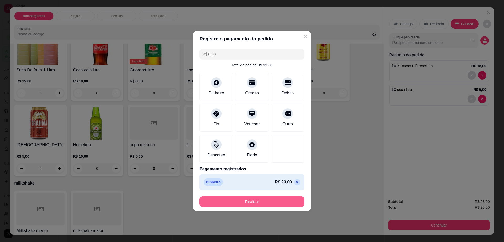
click at [257, 199] on button "Finalizar" at bounding box center [252, 202] width 105 height 11
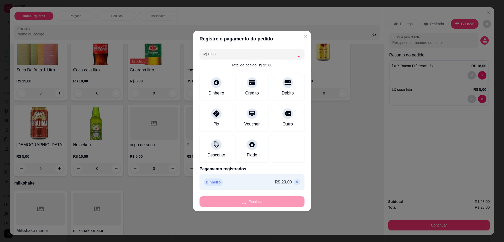
type input "0"
type input "-R$ 23,00"
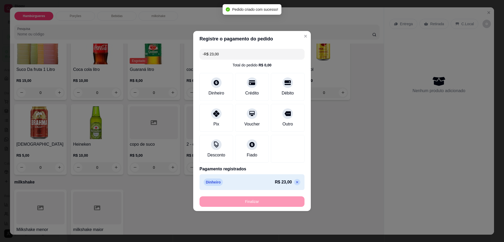
scroll to position [387, 0]
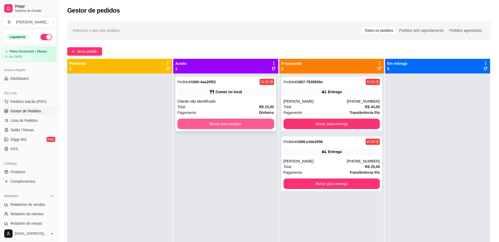
click at [245, 121] on button "Mover para preparo" at bounding box center [226, 124] width 97 height 11
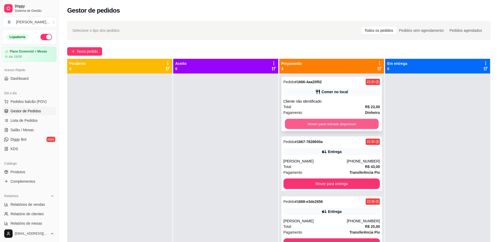
click at [343, 121] on button "Mover para retirada disponível" at bounding box center [332, 124] width 94 height 10
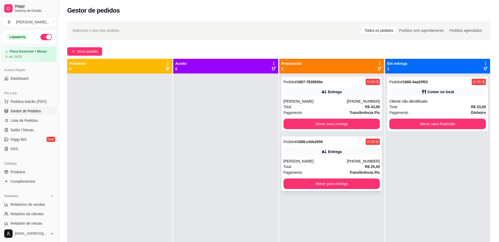
click at [337, 146] on div "Pedido # 1668-e3de2656 22:38 Entrega [PERSON_NAME] [PHONE_NUMBER] Total R$ 25,0…" at bounding box center [332, 164] width 101 height 55
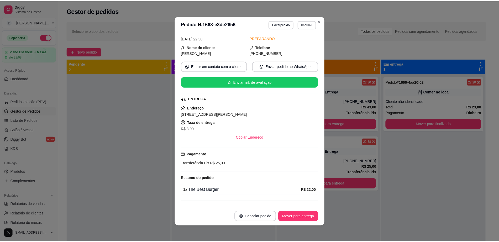
scroll to position [33, 0]
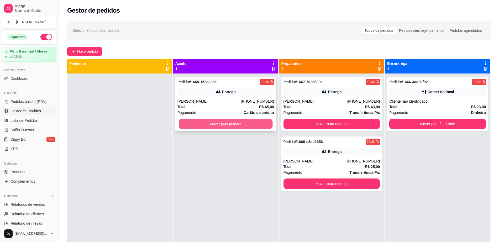
click at [264, 124] on button "Mover para preparo" at bounding box center [226, 124] width 94 height 10
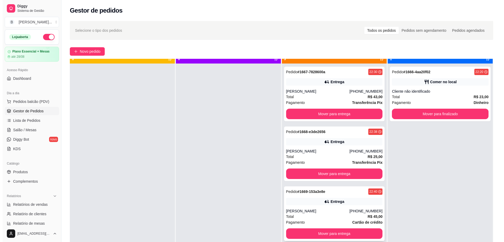
scroll to position [15, 0]
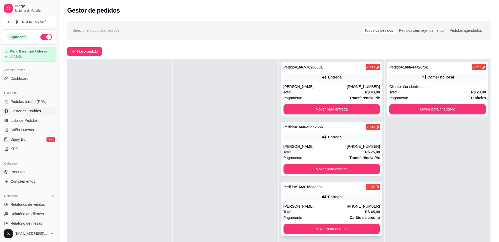
click at [307, 203] on div "Pedido # 1669-153a3e8e 22:40 Entrega [PERSON_NAME] [PHONE_NUMBER] Total R$ 45,0…" at bounding box center [332, 209] width 101 height 55
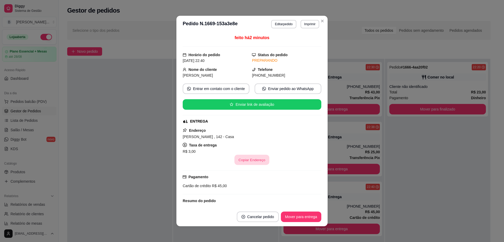
click at [254, 158] on button "Copiar Endereço" at bounding box center [252, 160] width 35 height 10
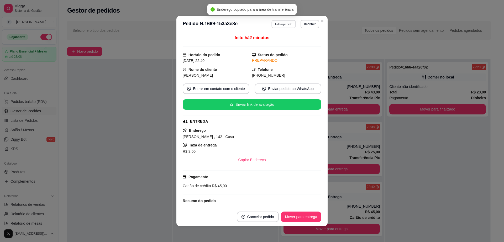
click at [281, 23] on button "Editar pedido" at bounding box center [284, 24] width 24 height 8
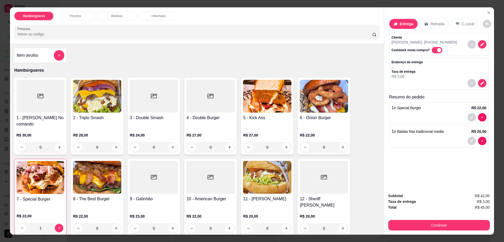
click at [424, 113] on div "1 x Special Burger R$ 22,00" at bounding box center [440, 113] width 100 height 22
click at [406, 105] on p "1 x Special Burger" at bounding box center [407, 108] width 30 height 6
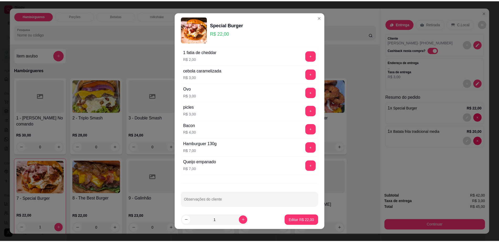
scroll to position [42, 0]
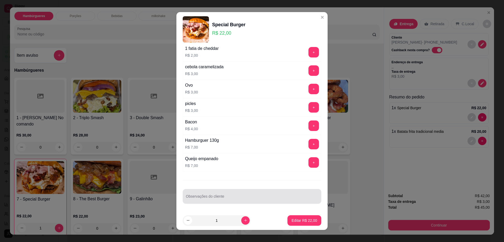
click at [248, 195] on div at bounding box center [252, 196] width 132 height 11
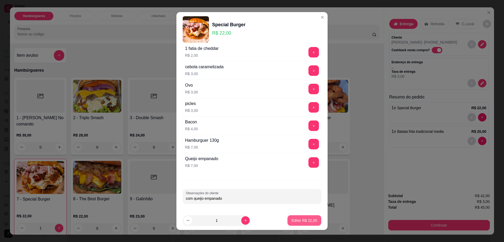
type input "com queijo empanado"
click at [300, 219] on p "Editar R$ 22,00" at bounding box center [304, 220] width 25 height 5
type input "0"
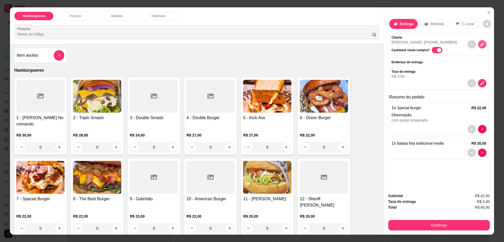
click at [481, 45] on icon "decrease-product-quantity" at bounding box center [482, 44] width 5 height 5
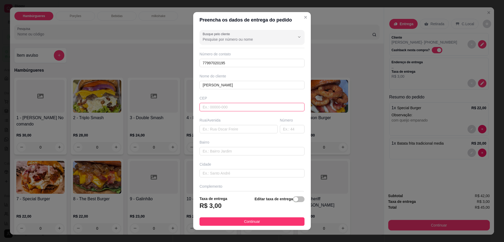
click at [234, 105] on input "text" at bounding box center [252, 107] width 105 height 8
type input "45140000"
type input "Itambé"
type input "45140000"
click at [235, 128] on input "text" at bounding box center [239, 129] width 78 height 8
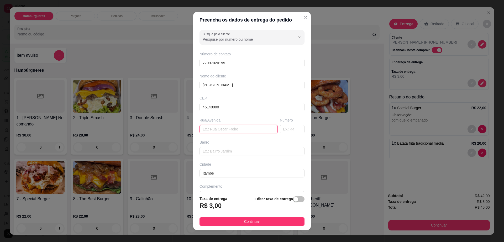
paste input "[PERSON_NAME] , 142 - Casa"
drag, startPoint x: 236, startPoint y: 131, endPoint x: 259, endPoint y: 128, distance: 23.6
click at [259, 128] on input "[PERSON_NAME] , 142 - Casa" at bounding box center [239, 129] width 78 height 8
click at [228, 130] on input "[PERSON_NAME] , 142 - Casa" at bounding box center [239, 129] width 78 height 8
drag, startPoint x: 227, startPoint y: 130, endPoint x: 260, endPoint y: 131, distance: 33.1
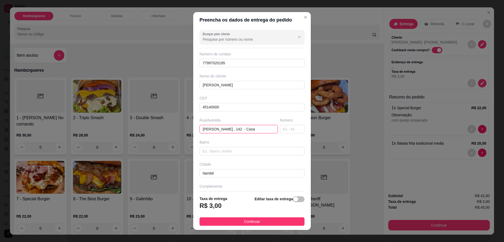
click at [260, 131] on input "[PERSON_NAME] , 142 - Casa" at bounding box center [239, 129] width 78 height 8
type input "[PERSON_NAME]"
click at [288, 131] on input "text" at bounding box center [292, 129] width 25 height 8
type input "142"
click at [276, 153] on input "text" at bounding box center [252, 151] width 105 height 8
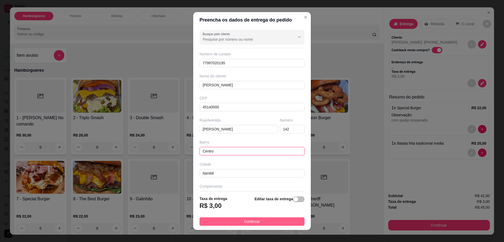
type input "Centro"
click at [225, 223] on button "Continuar" at bounding box center [252, 222] width 105 height 8
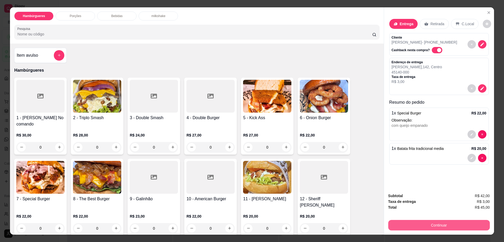
click at [421, 224] on button "Continuar" at bounding box center [440, 225] width 102 height 11
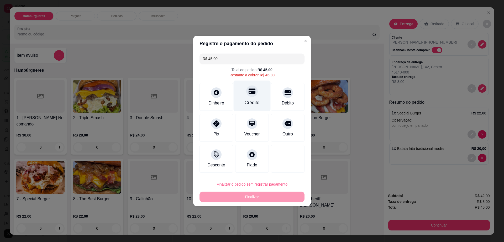
click at [247, 103] on div "Crédito" at bounding box center [252, 102] width 15 height 7
type input "R$ 0,00"
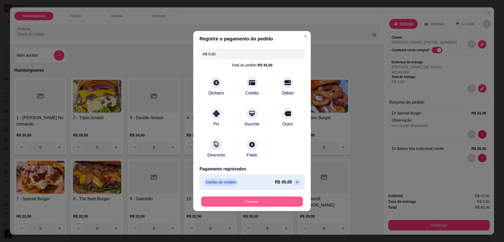
click at [266, 199] on button "Finalizar" at bounding box center [252, 202] width 102 height 10
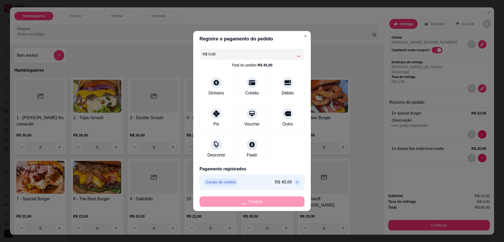
type input "0"
type input "-R$ 45,00"
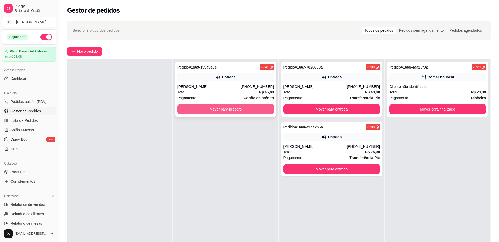
click at [236, 113] on button "Mover para preparo" at bounding box center [226, 109] width 97 height 11
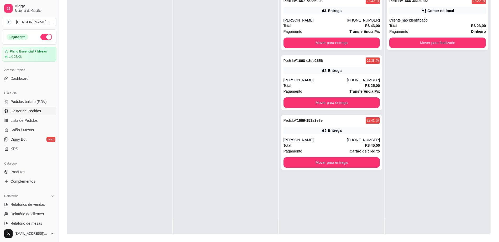
scroll to position [80, 0]
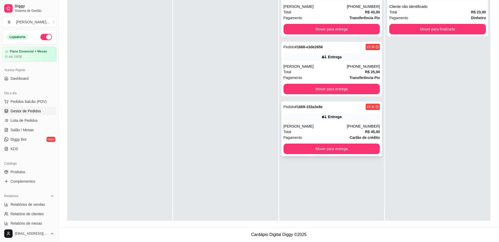
click at [337, 127] on div "[PERSON_NAME]" at bounding box center [316, 126] width 64 height 5
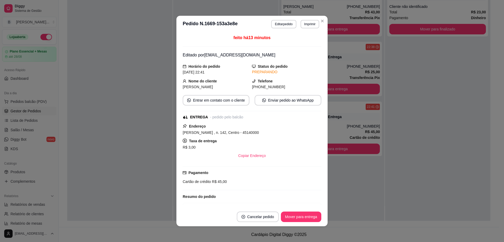
click at [324, 18] on header "**********" at bounding box center [252, 24] width 151 height 17
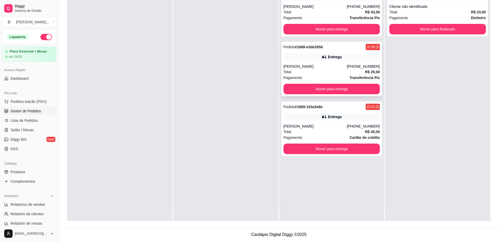
click at [345, 52] on div "Pedido # 1668-e3de2656 22:38 Entrega [PERSON_NAME] [PHONE_NUMBER] Total R$ 25,0…" at bounding box center [332, 69] width 101 height 55
click at [327, 11] on div "Total R$ 43,00" at bounding box center [332, 12] width 97 height 6
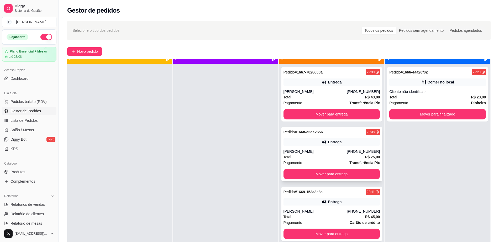
scroll to position [15, 0]
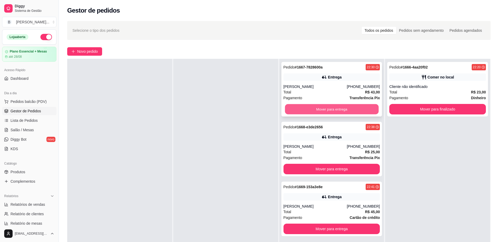
click at [318, 107] on button "Mover para entrega" at bounding box center [332, 109] width 94 height 10
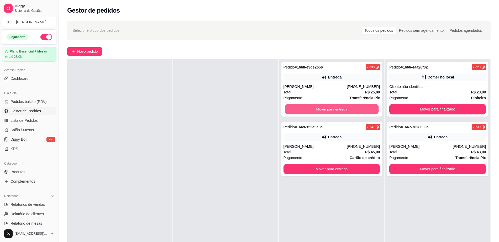
click at [318, 107] on button "Mover para entrega" at bounding box center [332, 109] width 94 height 10
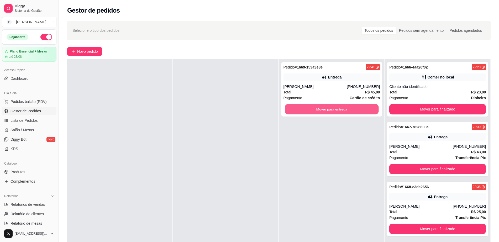
click at [318, 107] on button "Mover para entrega" at bounding box center [332, 109] width 94 height 10
